Goal: Find specific page/section: Find specific page/section

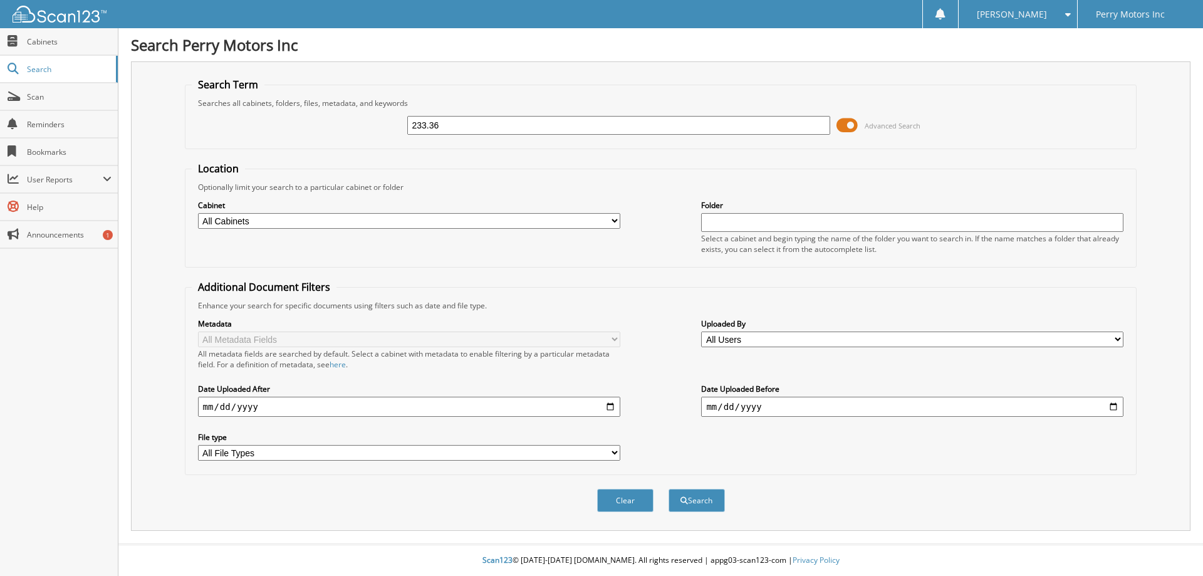
type input "233.36"
click at [669, 489] on button "Search" at bounding box center [697, 500] width 56 height 23
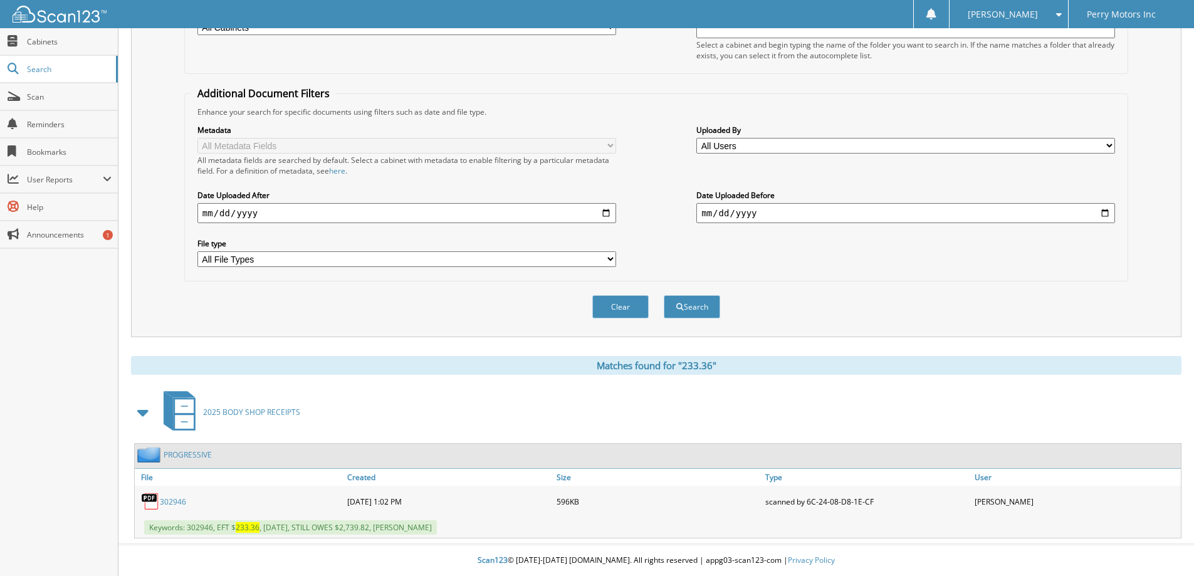
click at [172, 503] on link "302946" at bounding box center [173, 501] width 26 height 11
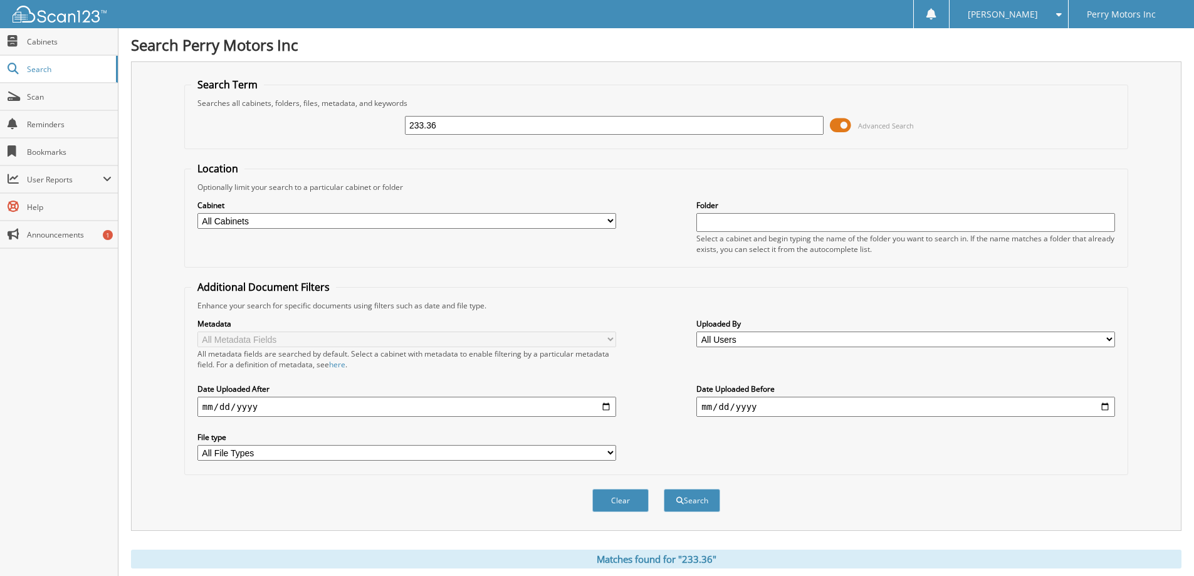
click at [515, 125] on input "233.36" at bounding box center [614, 125] width 419 height 19
type input "302946"
click at [664, 489] on button "Search" at bounding box center [692, 500] width 56 height 23
click at [45, 39] on span "Cabinets" at bounding box center [69, 41] width 85 height 11
